Goal: Task Accomplishment & Management: Use online tool/utility

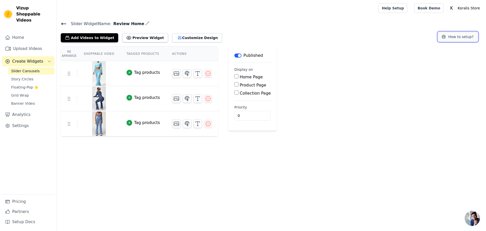
click at [462, 38] on button "How to setup?" at bounding box center [458, 37] width 40 height 10
click at [97, 95] on img at bounding box center [99, 98] width 14 height 24
click at [240, 77] on label "Home Page" at bounding box center [251, 76] width 23 height 5
click at [237, 77] on input "Home Page" at bounding box center [236, 76] width 4 height 4
checkbox input "true"
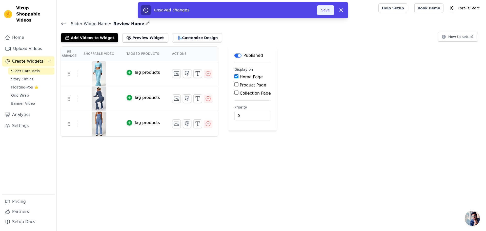
click at [324, 9] on button "Save" at bounding box center [325, 10] width 17 height 10
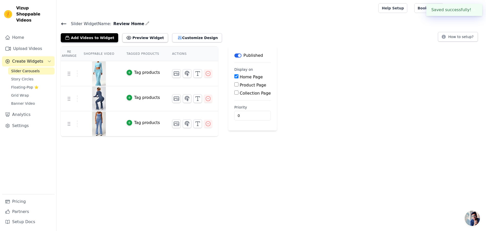
click at [127, 42] on div "Slider Widget Name: Review Home Add Videos to Widget Preview Widget Customize D…" at bounding box center [271, 78] width 429 height 116
click at [128, 40] on button "Preview Widget" at bounding box center [145, 37] width 46 height 9
click at [176, 38] on button "Customize Design" at bounding box center [197, 37] width 50 height 9
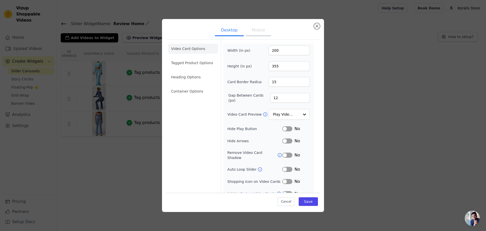
scroll to position [4, 0]
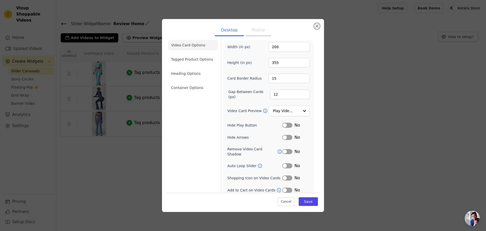
click at [282, 124] on button "Label" at bounding box center [287, 124] width 10 height 5
click at [284, 136] on button "Label" at bounding box center [287, 137] width 10 height 5
click at [198, 70] on li "Heading Options" at bounding box center [193, 73] width 50 height 10
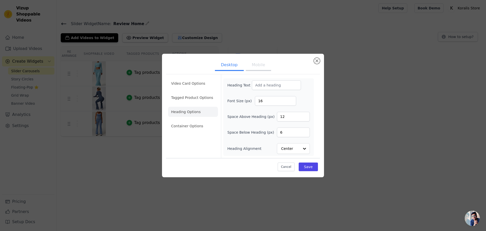
scroll to position [0, 0]
click at [185, 123] on li "Container Options" at bounding box center [193, 126] width 50 height 10
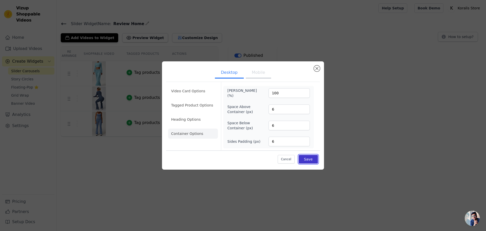
click at [309, 160] on button "Save" at bounding box center [308, 159] width 19 height 9
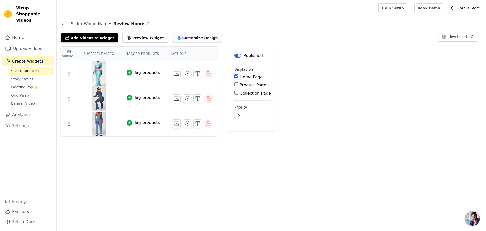
click at [177, 37] on icon "button" at bounding box center [179, 37] width 5 height 5
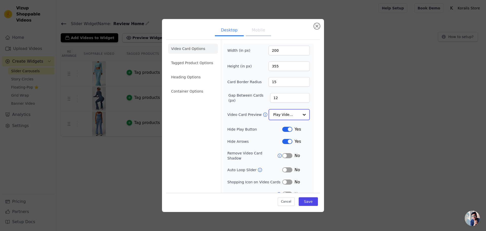
click at [286, 110] on input "Video Card Preview" at bounding box center [286, 114] width 26 height 10
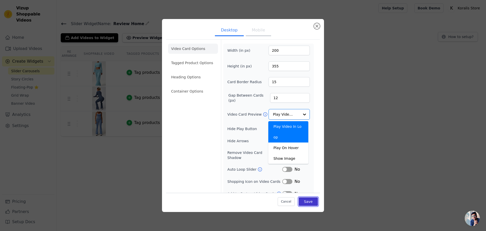
click at [301, 203] on button "Save" at bounding box center [308, 201] width 19 height 9
